Goal: Information Seeking & Learning: Compare options

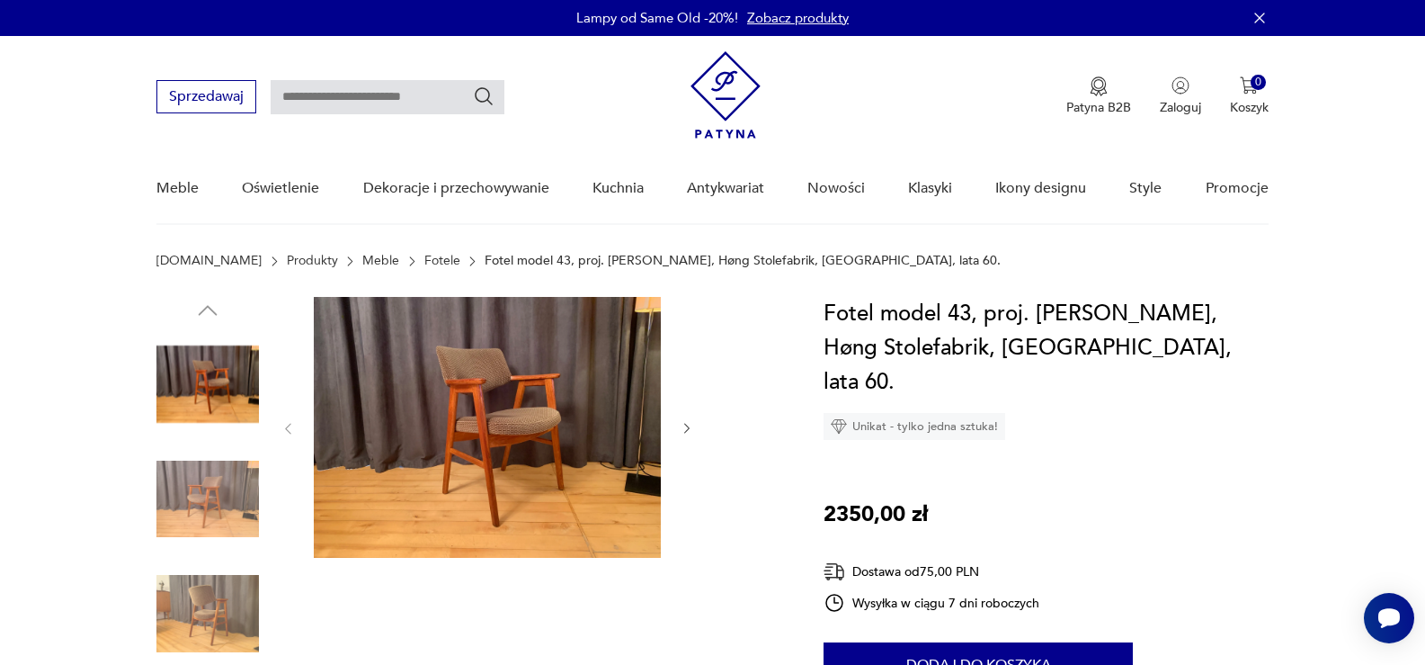
click at [424, 258] on link "Fotele" at bounding box center [442, 261] width 36 height 14
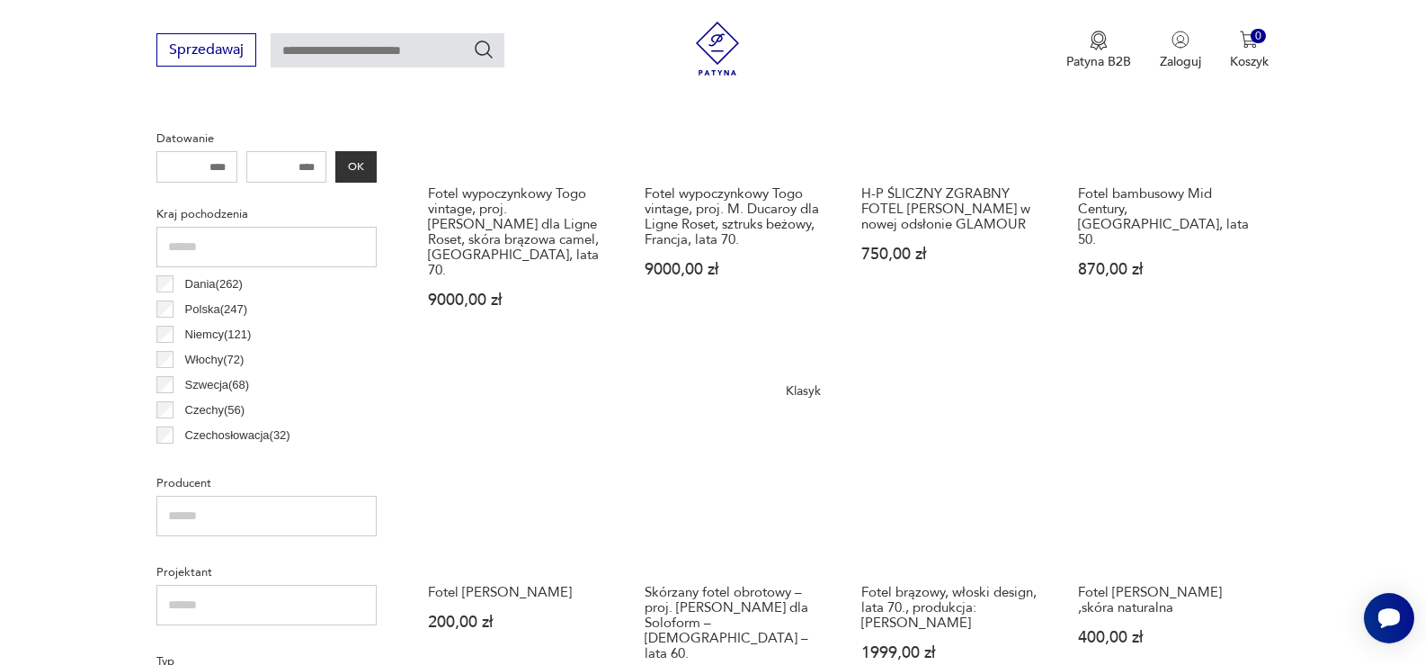
scroll to position [835, 0]
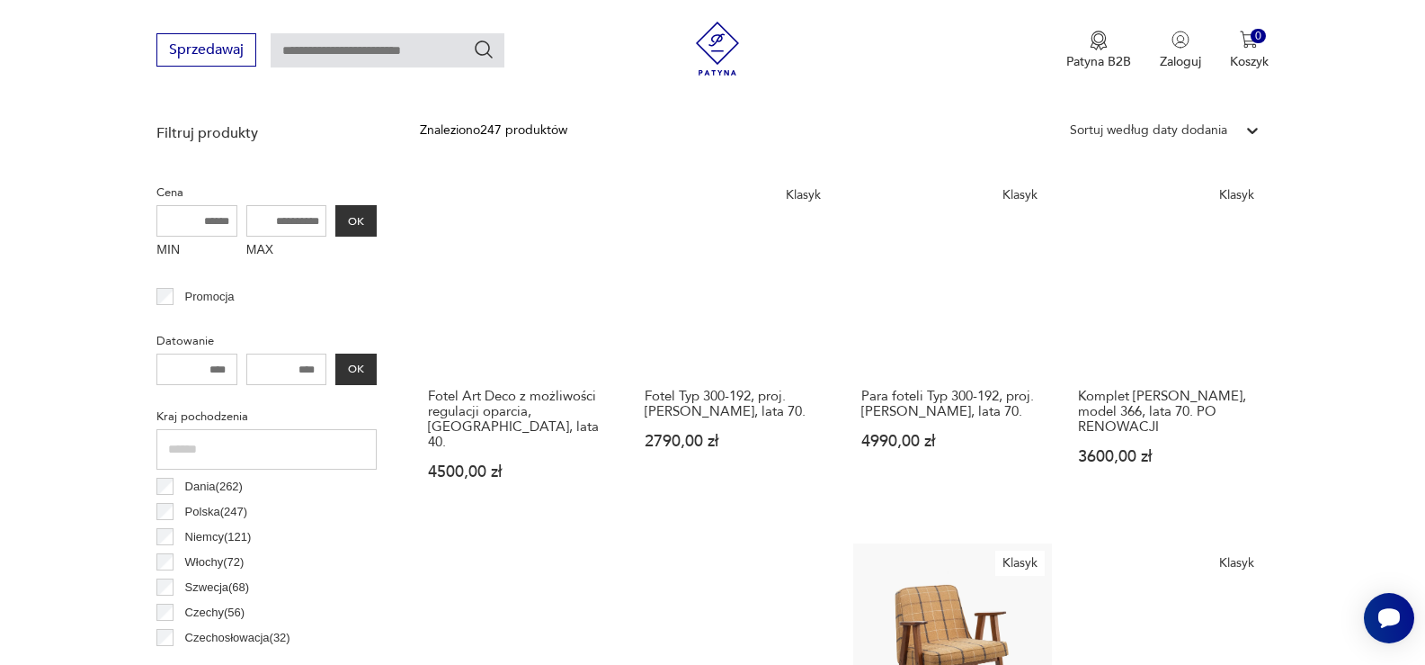
scroll to position [567, 0]
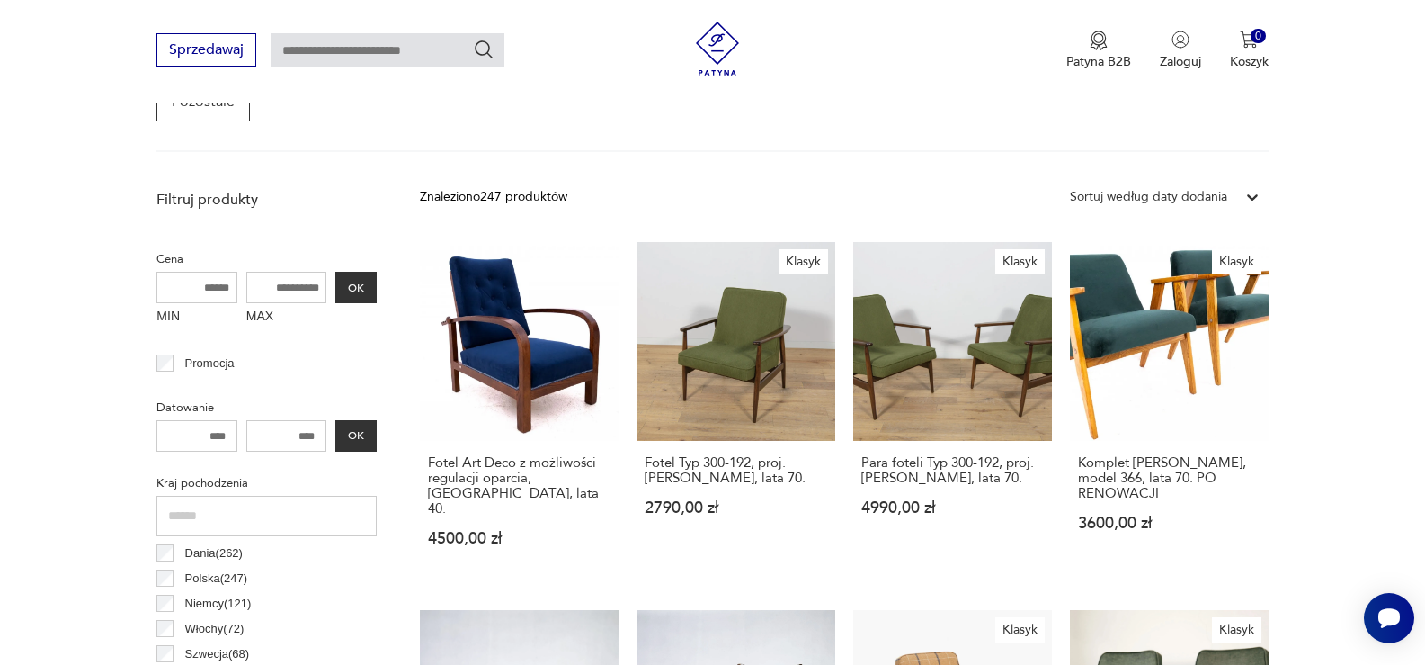
click at [1235, 194] on div "Sortuj według daty dodania" at bounding box center [1148, 196] width 175 height 23
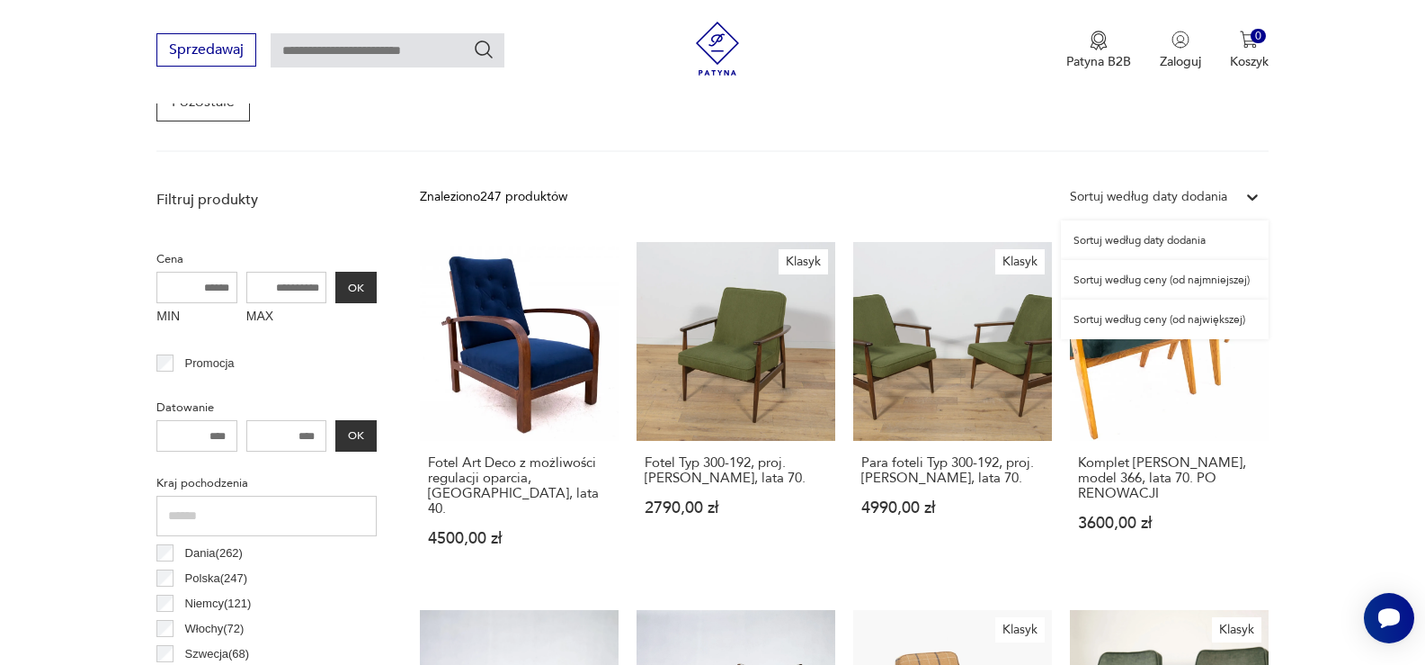
click at [1188, 322] on div "Sortuj według ceny (od największej)" at bounding box center [1165, 319] width 208 height 40
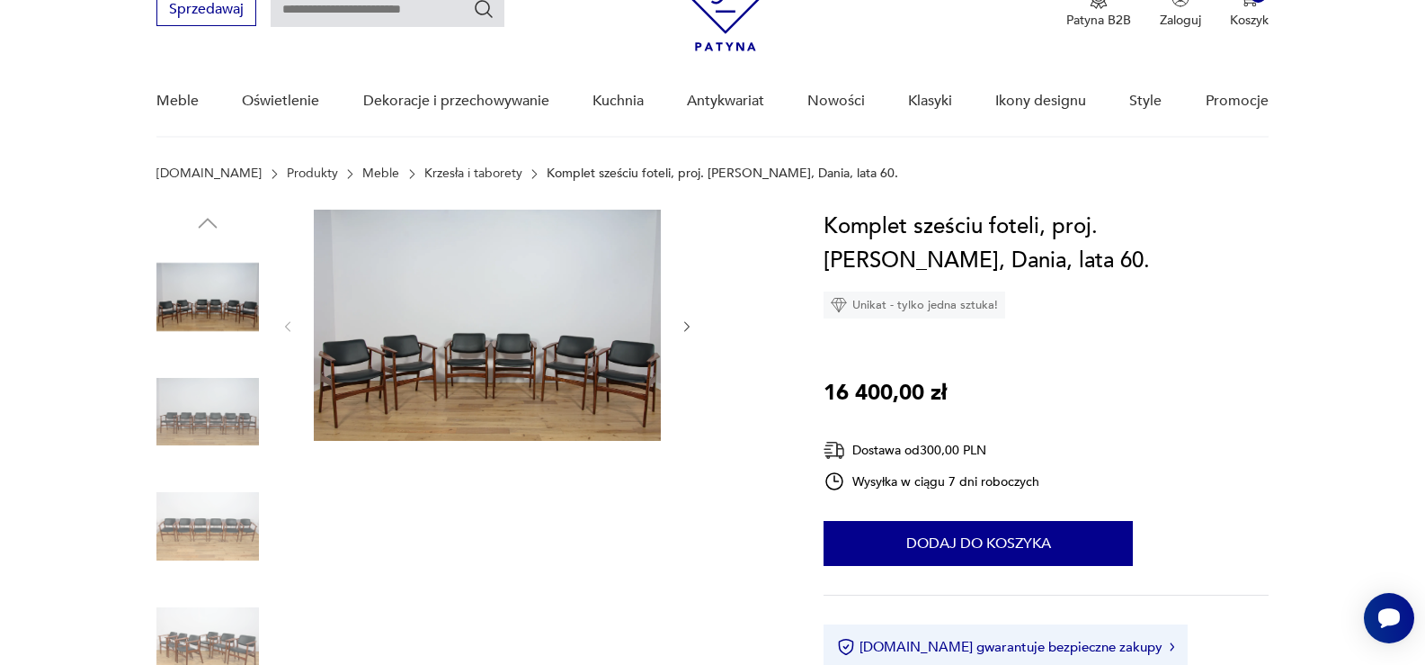
scroll to position [90, 0]
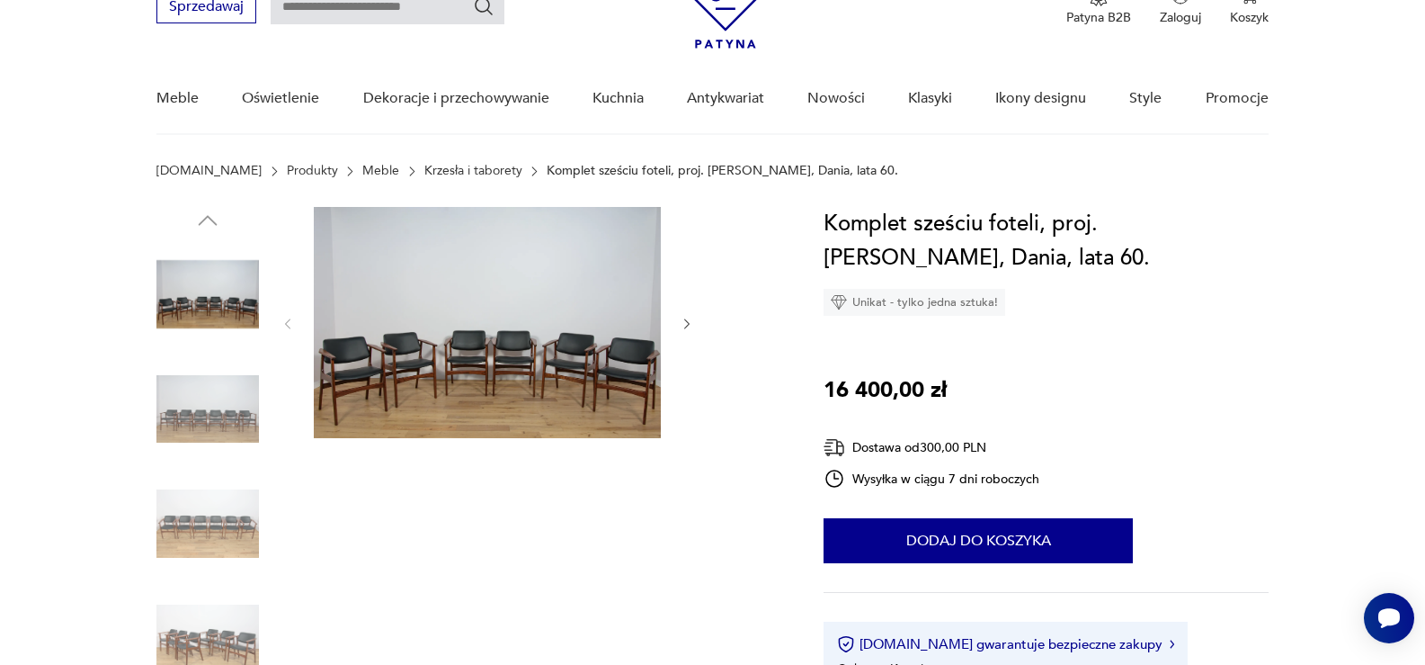
click at [200, 540] on img at bounding box center [207, 523] width 103 height 103
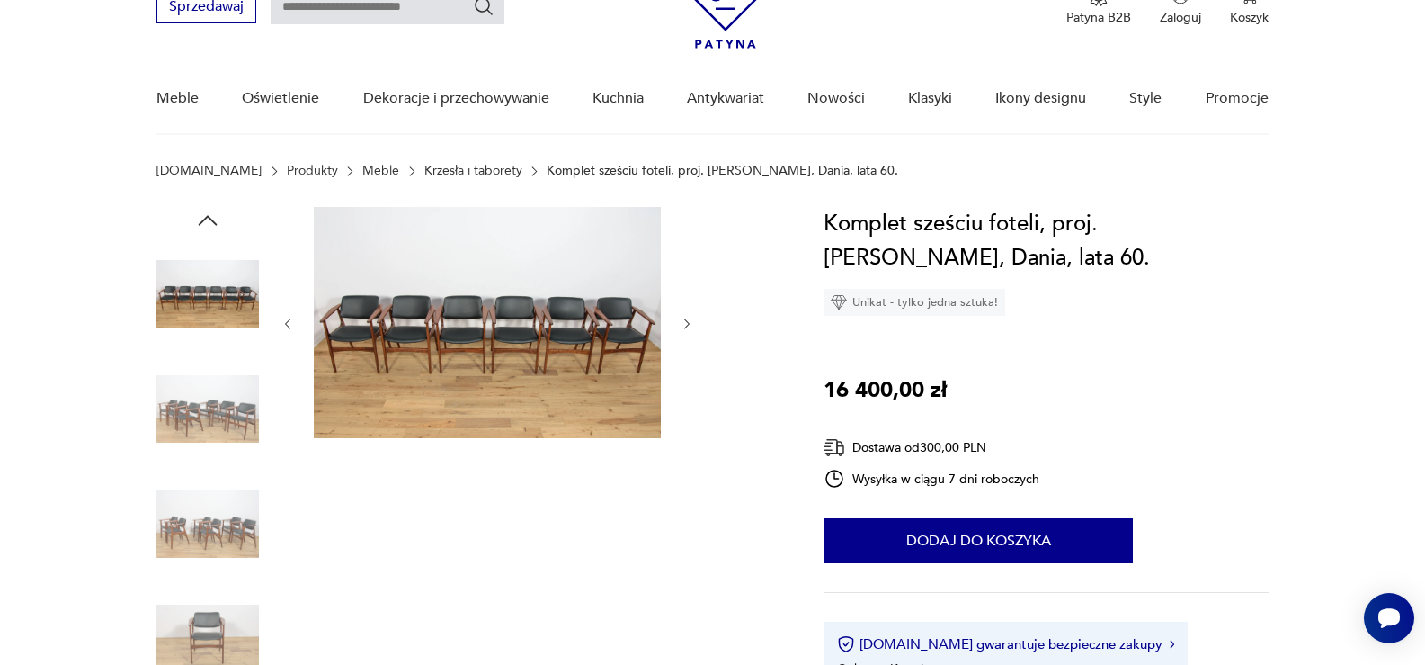
click at [214, 366] on img at bounding box center [207, 409] width 103 height 103
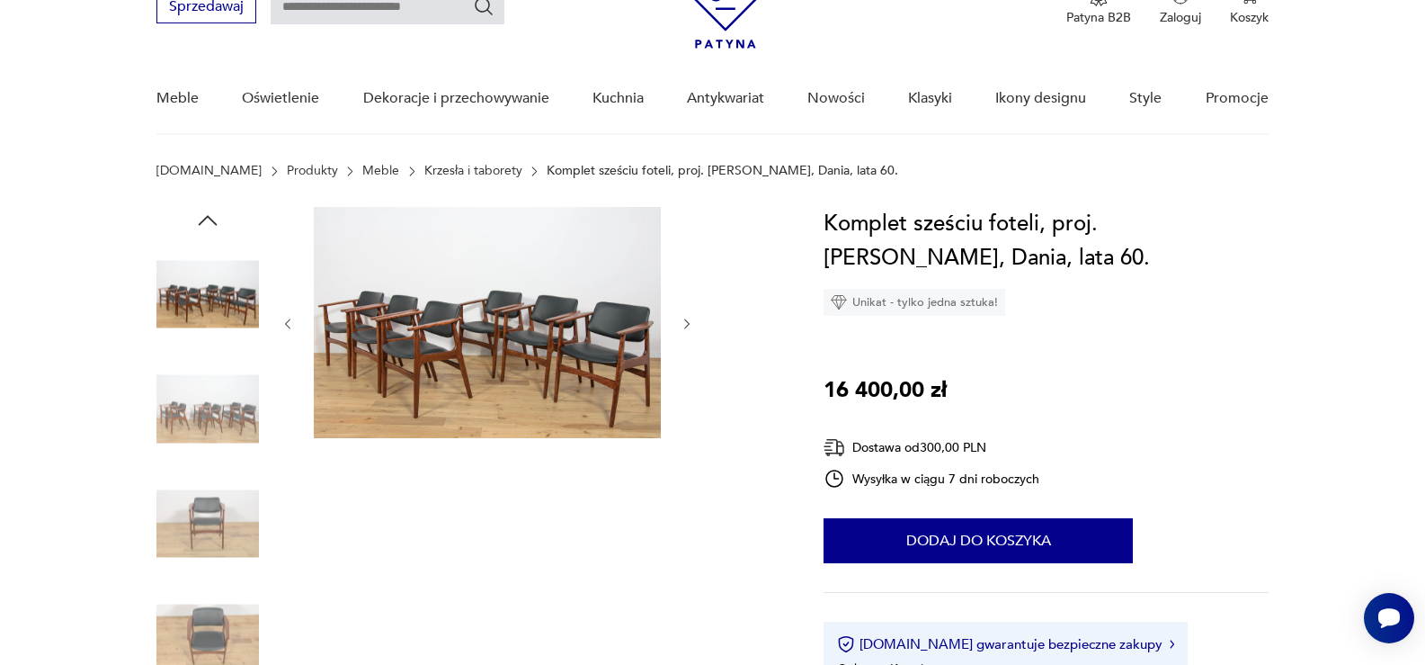
click at [456, 356] on img at bounding box center [487, 322] width 347 height 231
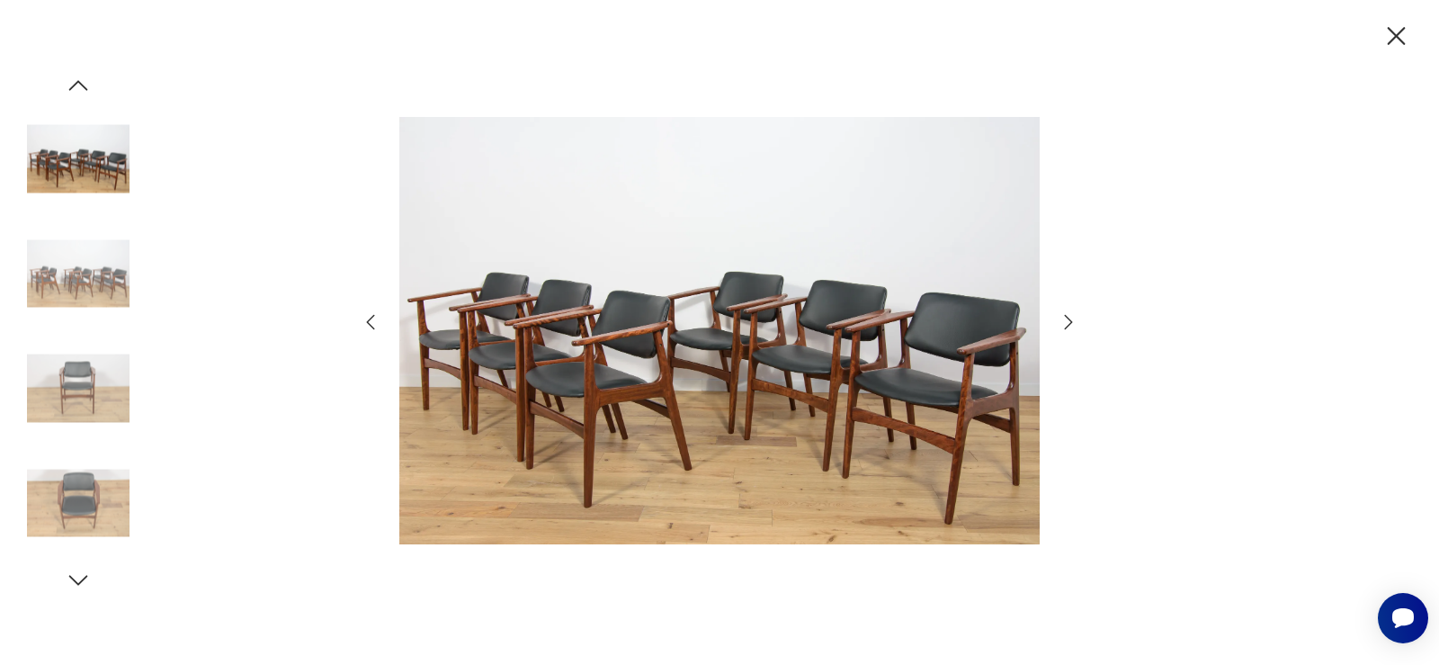
click at [1388, 32] on icon "button" at bounding box center [1395, 36] width 31 height 31
